Goal: Transaction & Acquisition: Purchase product/service

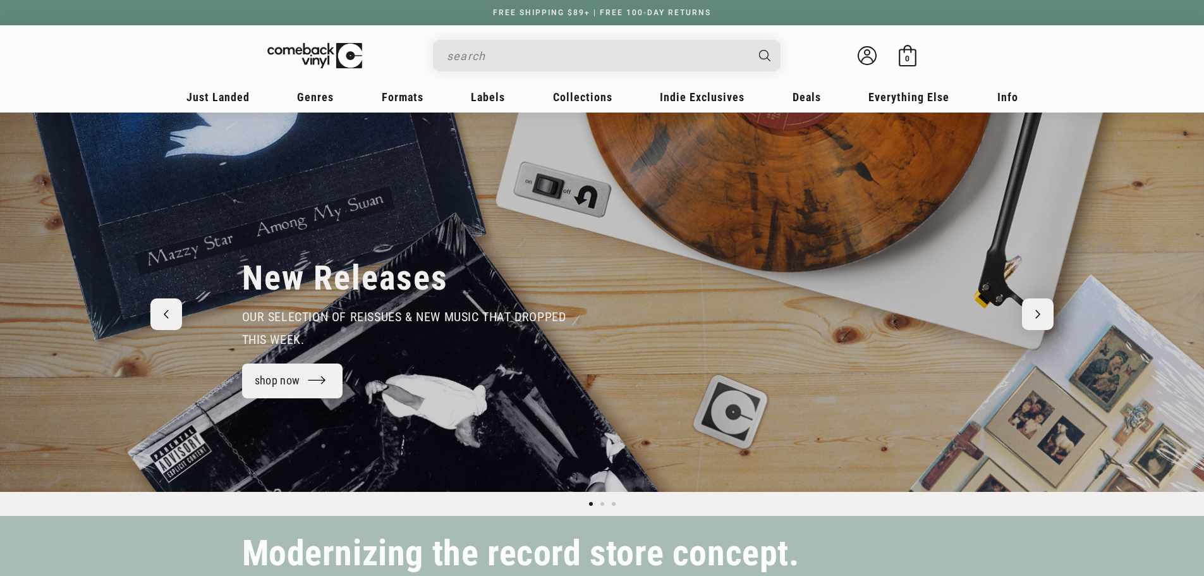
type input "凱蒂佩芮"
drag, startPoint x: 524, startPoint y: 51, endPoint x: 210, endPoint y: 49, distance: 314.2
click at [305, 59] on div "凱蒂佩芮 See all results... 0 results 0 results Welcome back Bag 0 0 items" at bounding box center [602, 59] width 784 height 42
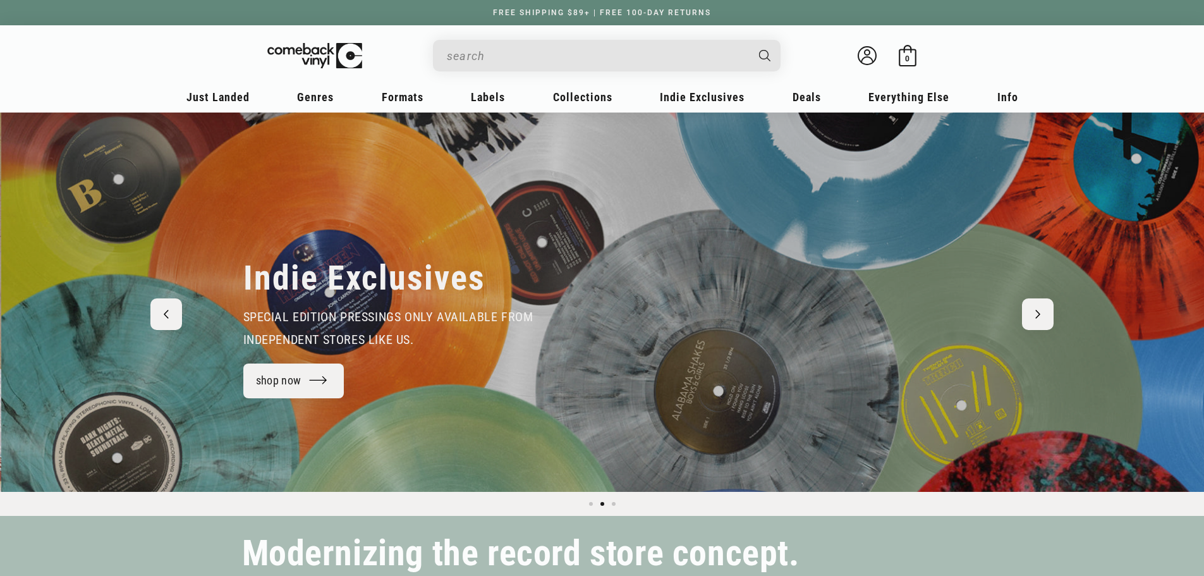
scroll to position [0, 1204]
paste input "Teenage Dream"
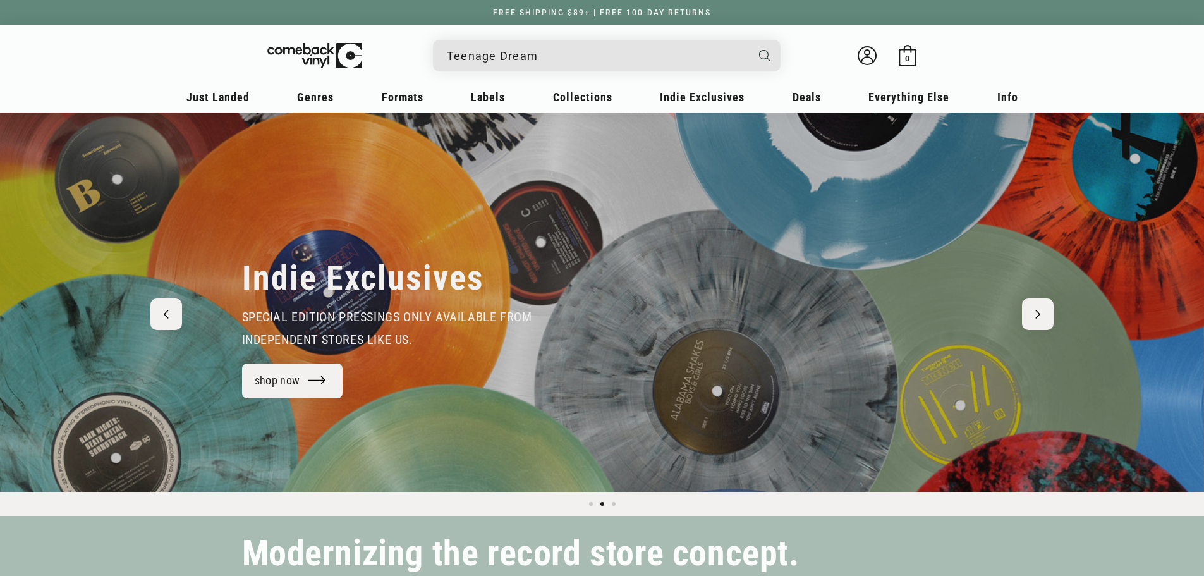
type input "Teenage Dream"
click at [767, 51] on icon "Search" at bounding box center [764, 55] width 11 height 11
click at [762, 52] on icon "Search" at bounding box center [764, 55] width 11 height 11
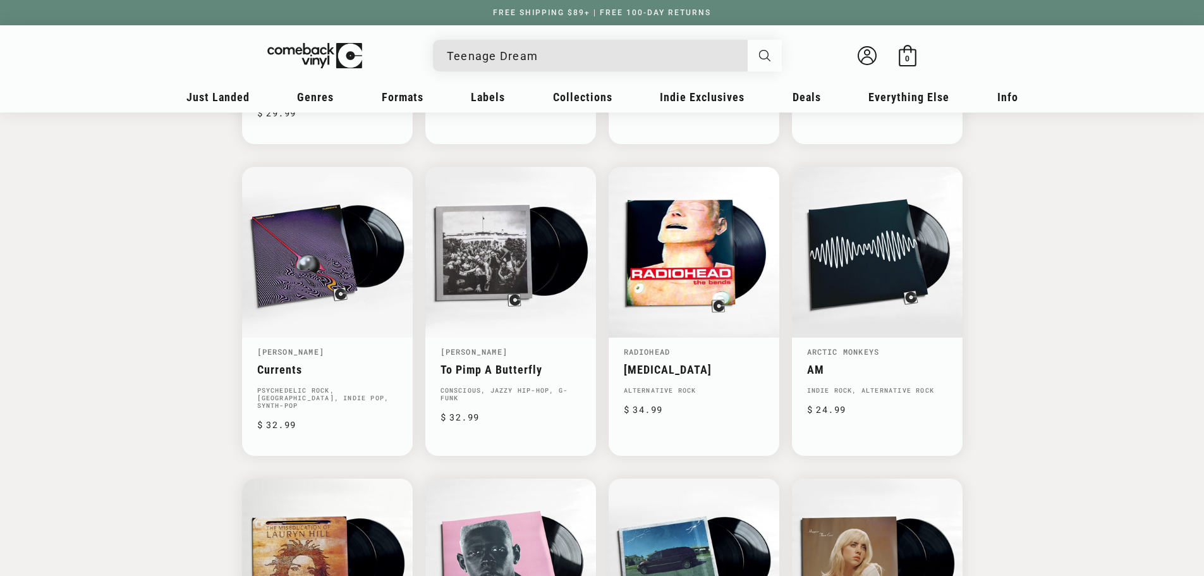
scroll to position [695, 0]
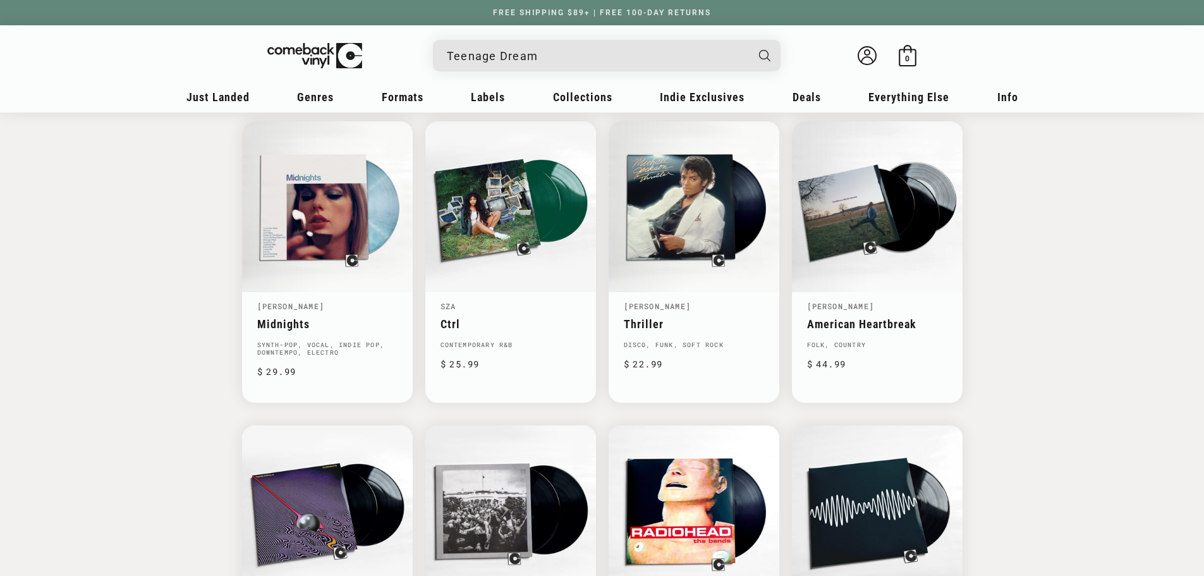
click at [659, 66] on input "Teenage Dream" at bounding box center [597, 56] width 300 height 26
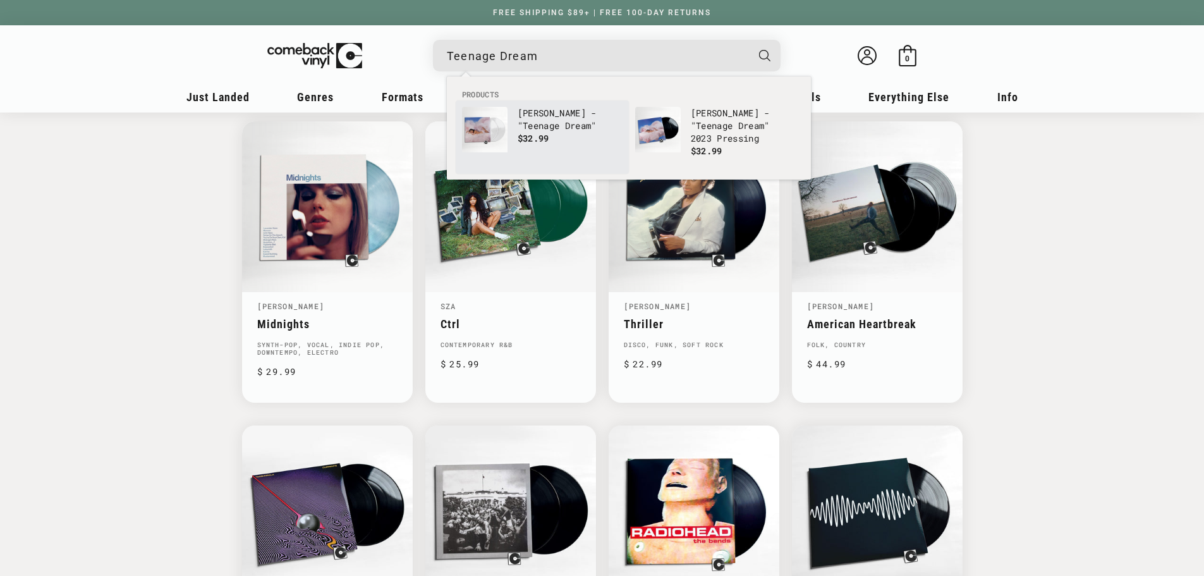
click at [568, 119] on b "Dream" at bounding box center [578, 125] width 27 height 12
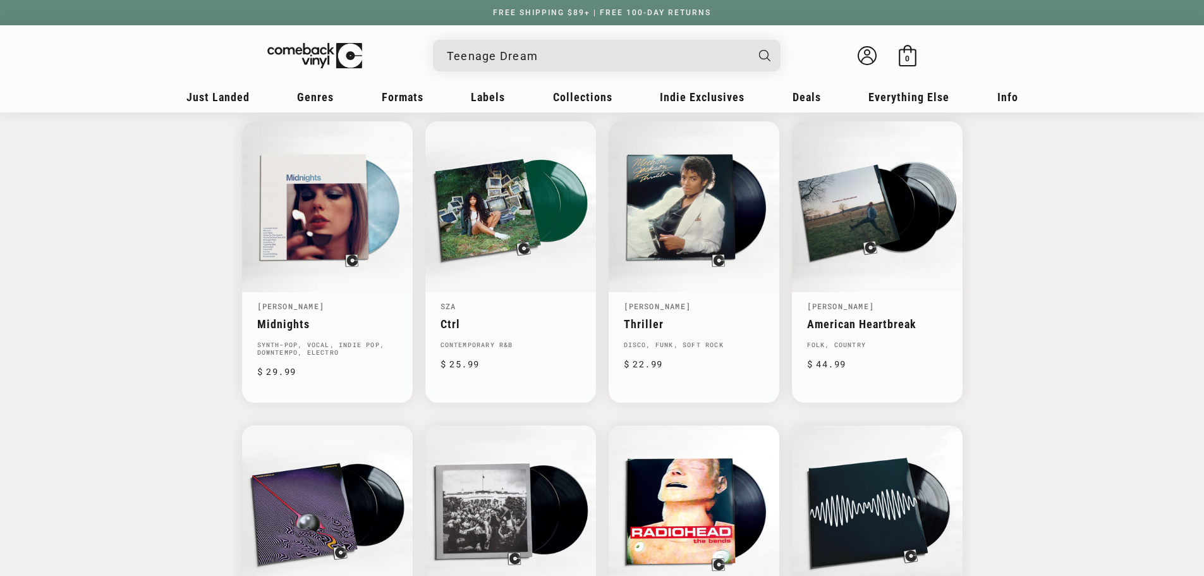
scroll to position [0, 2313]
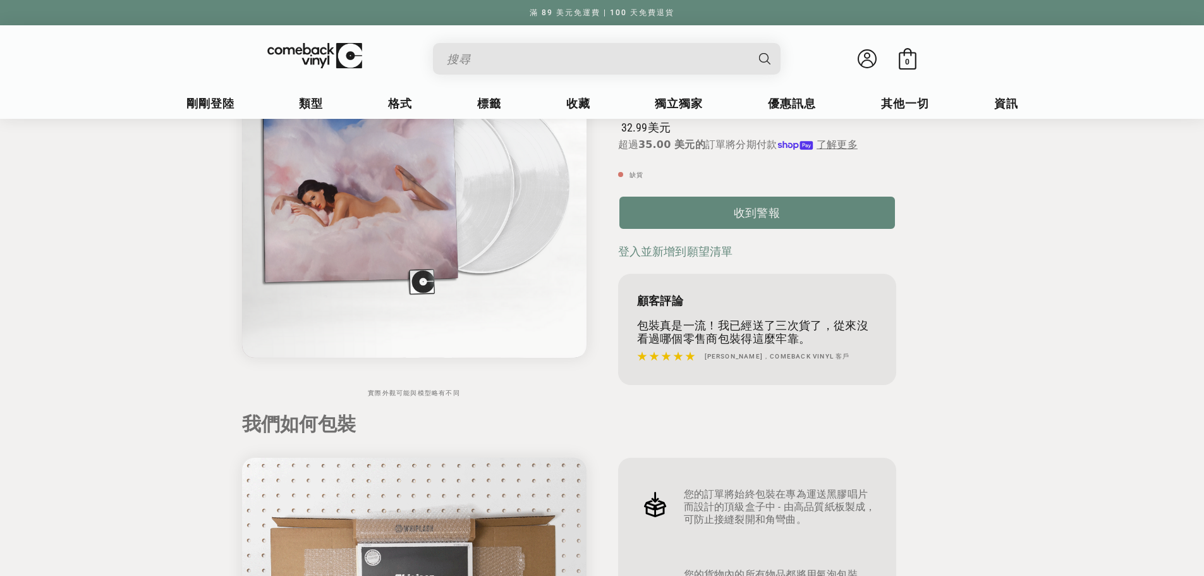
drag, startPoint x: 1106, startPoint y: 314, endPoint x: 1098, endPoint y: 374, distance: 61.2
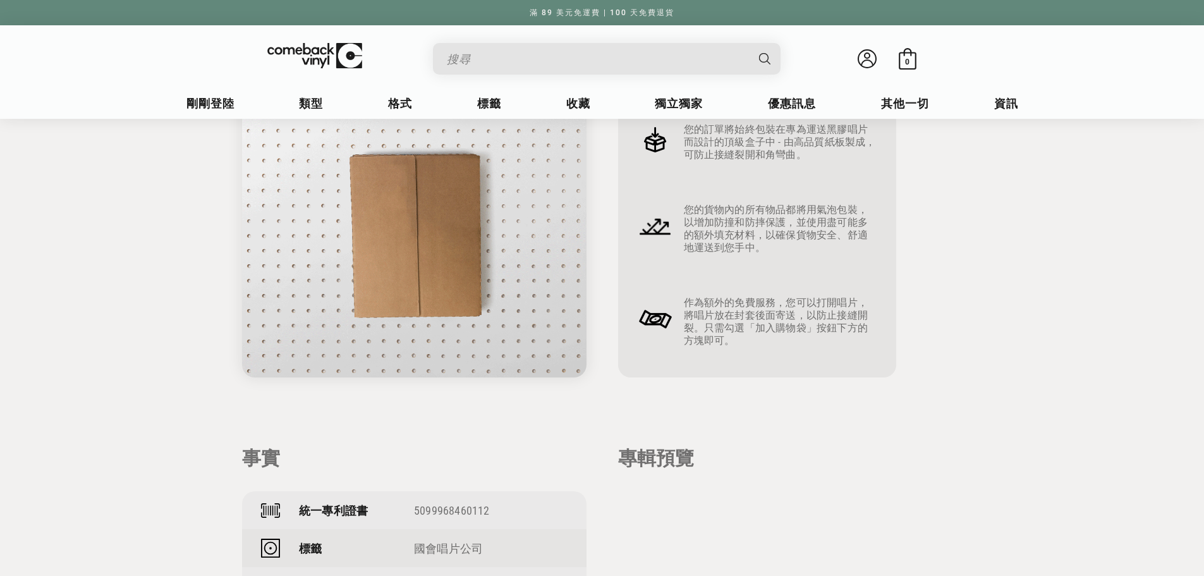
scroll to position [901, 0]
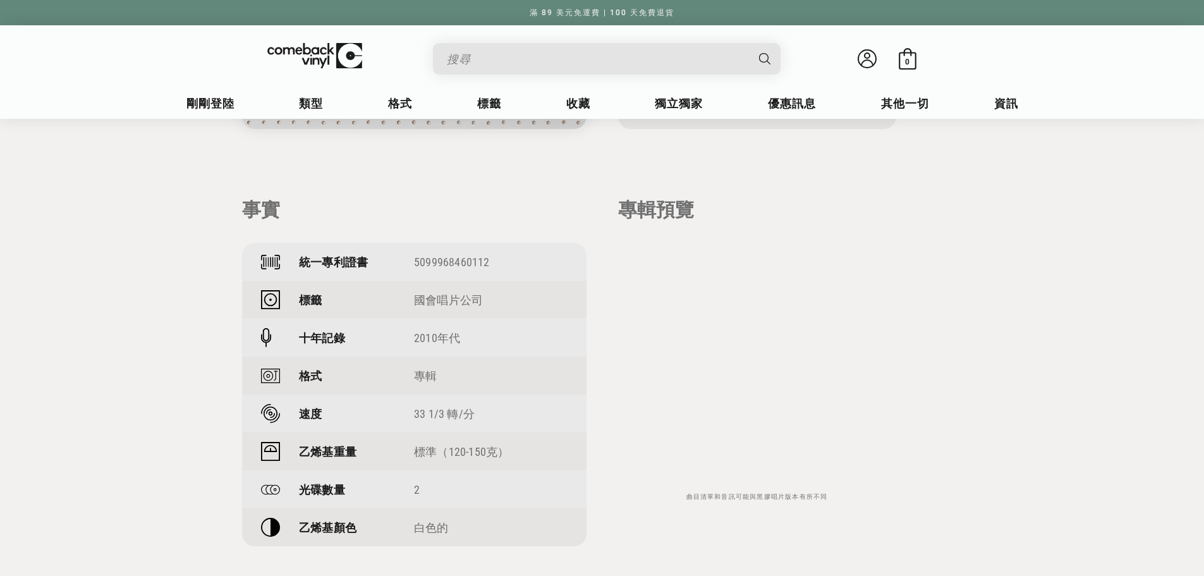
drag, startPoint x: 1089, startPoint y: 303, endPoint x: 1066, endPoint y: 425, distance: 124.0
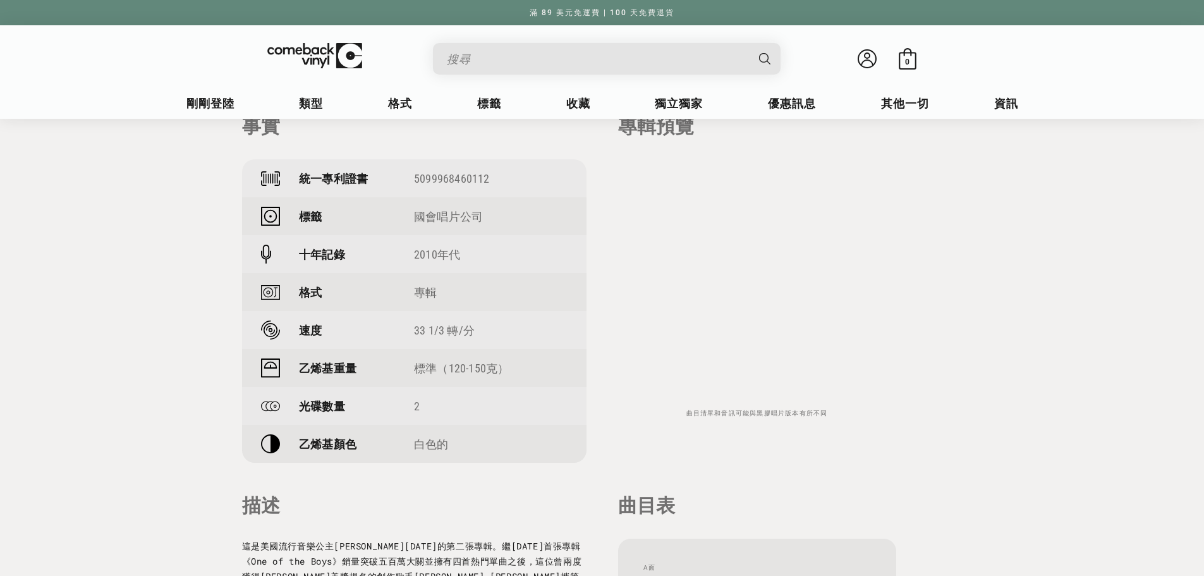
drag, startPoint x: 1052, startPoint y: 358, endPoint x: 1052, endPoint y: 333, distance: 25.3
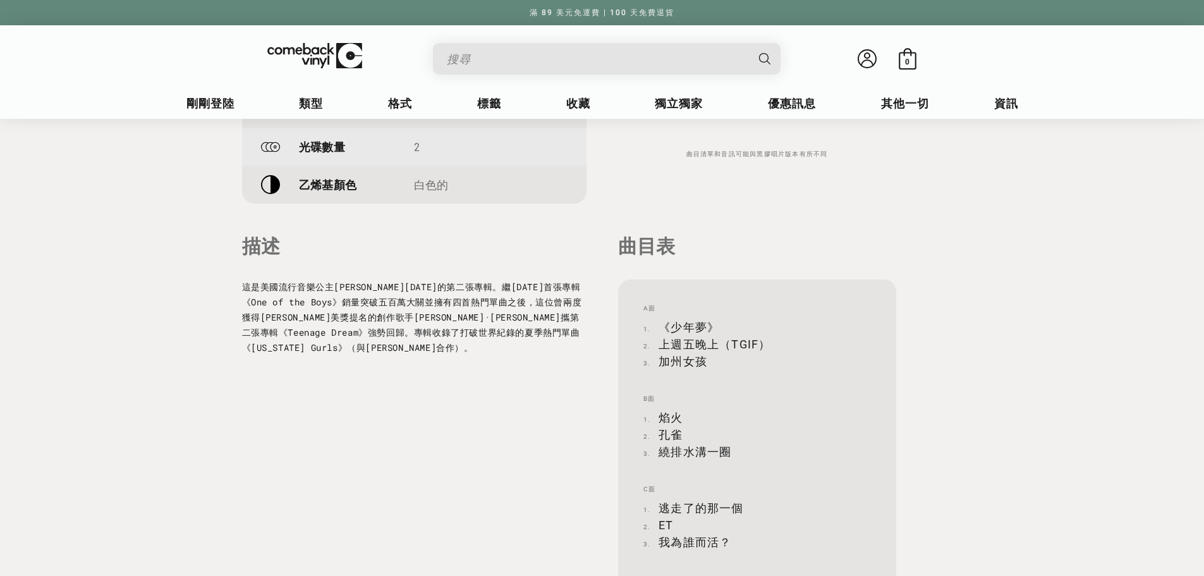
drag, startPoint x: 1052, startPoint y: 319, endPoint x: 1051, endPoint y: 389, distance: 70.8
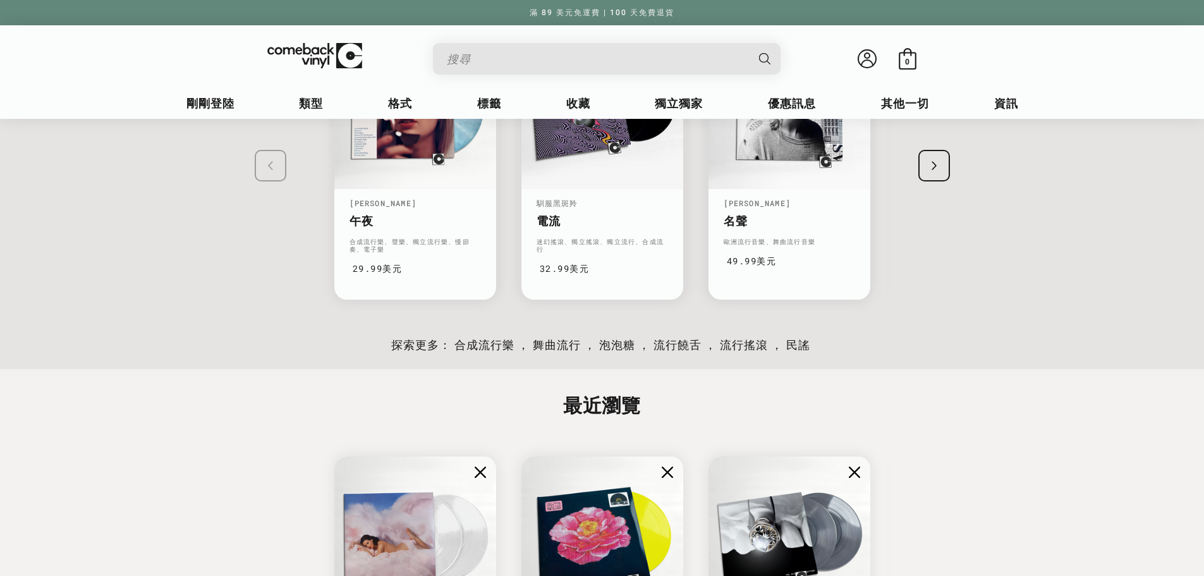
drag, startPoint x: 1051, startPoint y: 345, endPoint x: 1030, endPoint y: 468, distance: 125.1
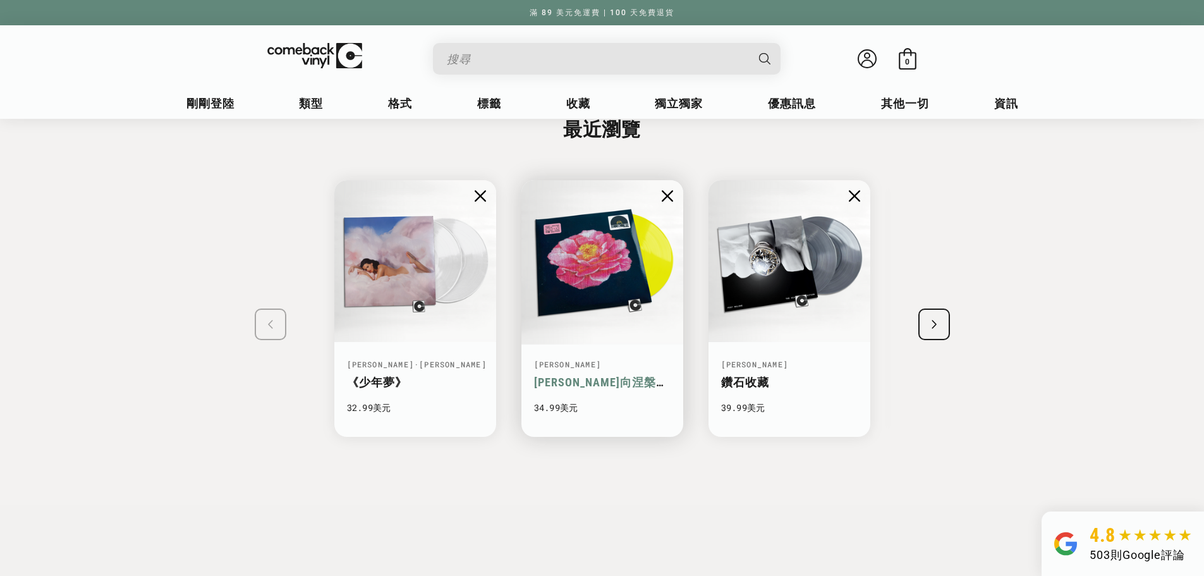
click at [650, 316] on img "2 / 8" at bounding box center [602, 261] width 167 height 167
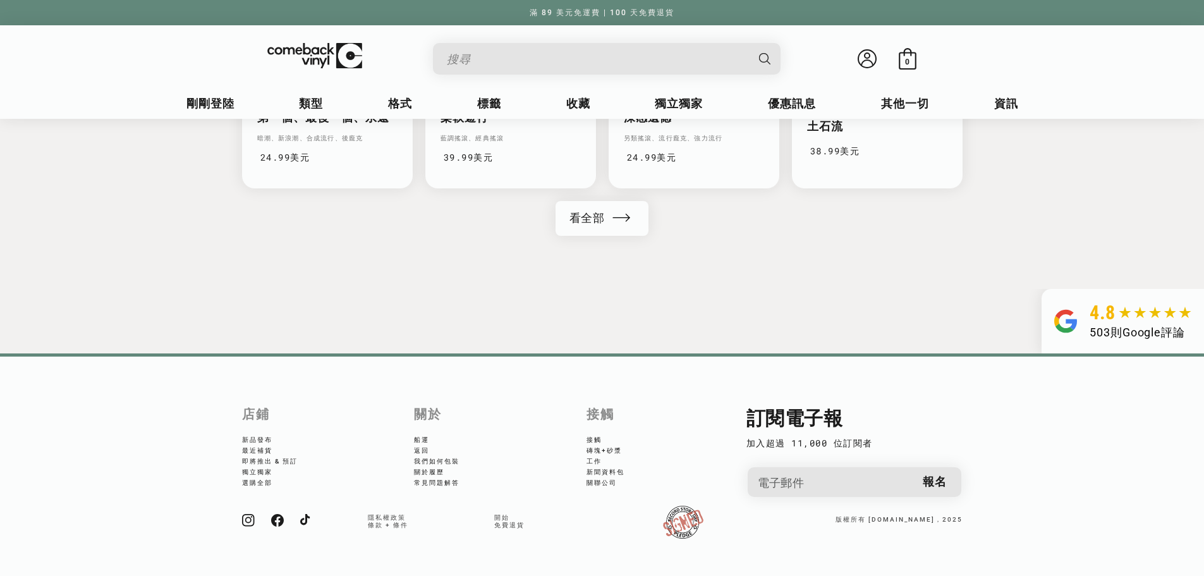
drag, startPoint x: 788, startPoint y: 321, endPoint x: 812, endPoint y: 437, distance: 118.1
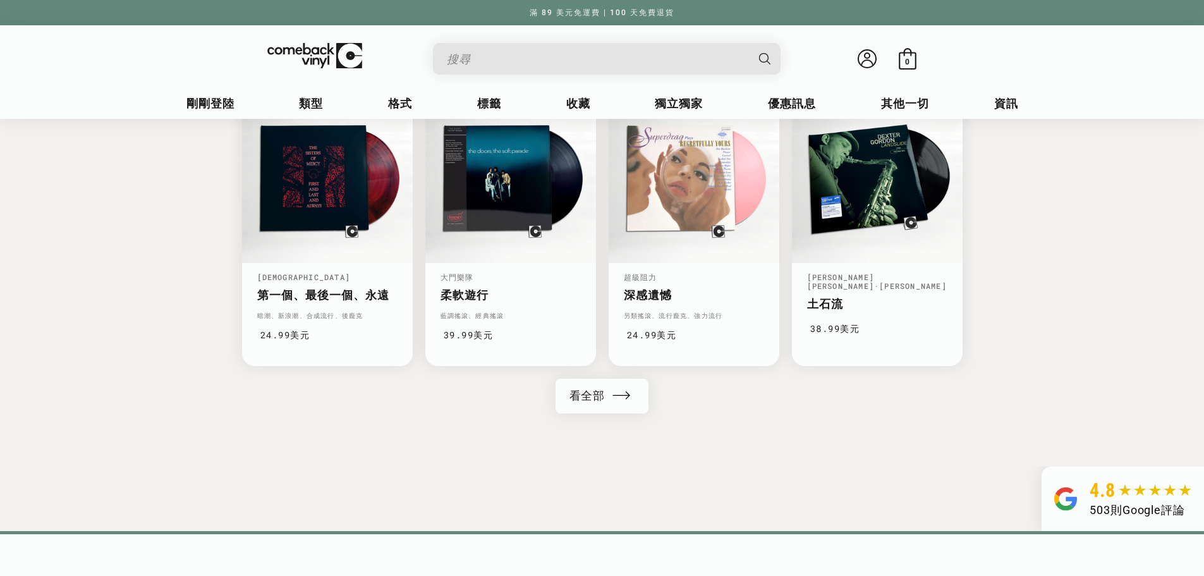
drag, startPoint x: 803, startPoint y: 314, endPoint x: 796, endPoint y: 258, distance: 56.7
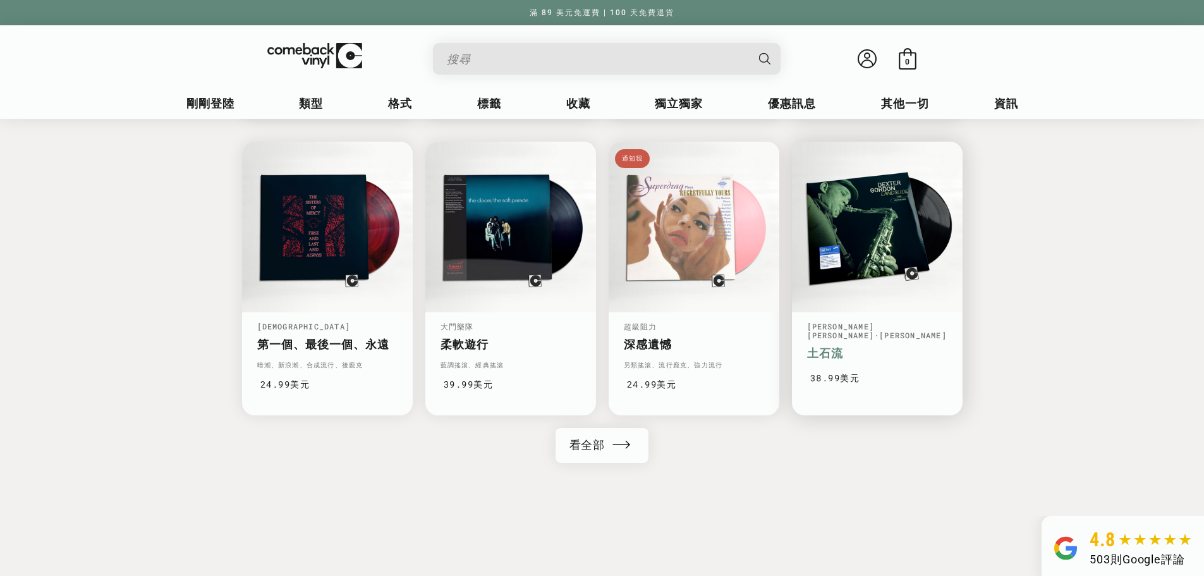
drag, startPoint x: 807, startPoint y: 351, endPoint x: 805, endPoint y: 267, distance: 84.7
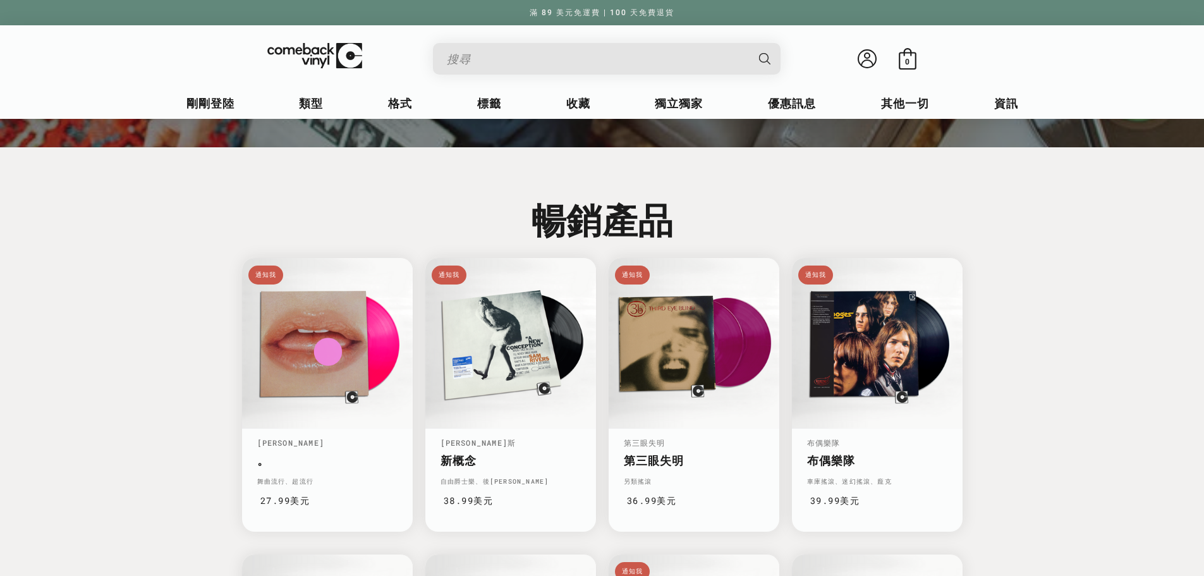
drag, startPoint x: 790, startPoint y: 284, endPoint x: 787, endPoint y: 242, distance: 42.5
